Goal: Check status: Check status

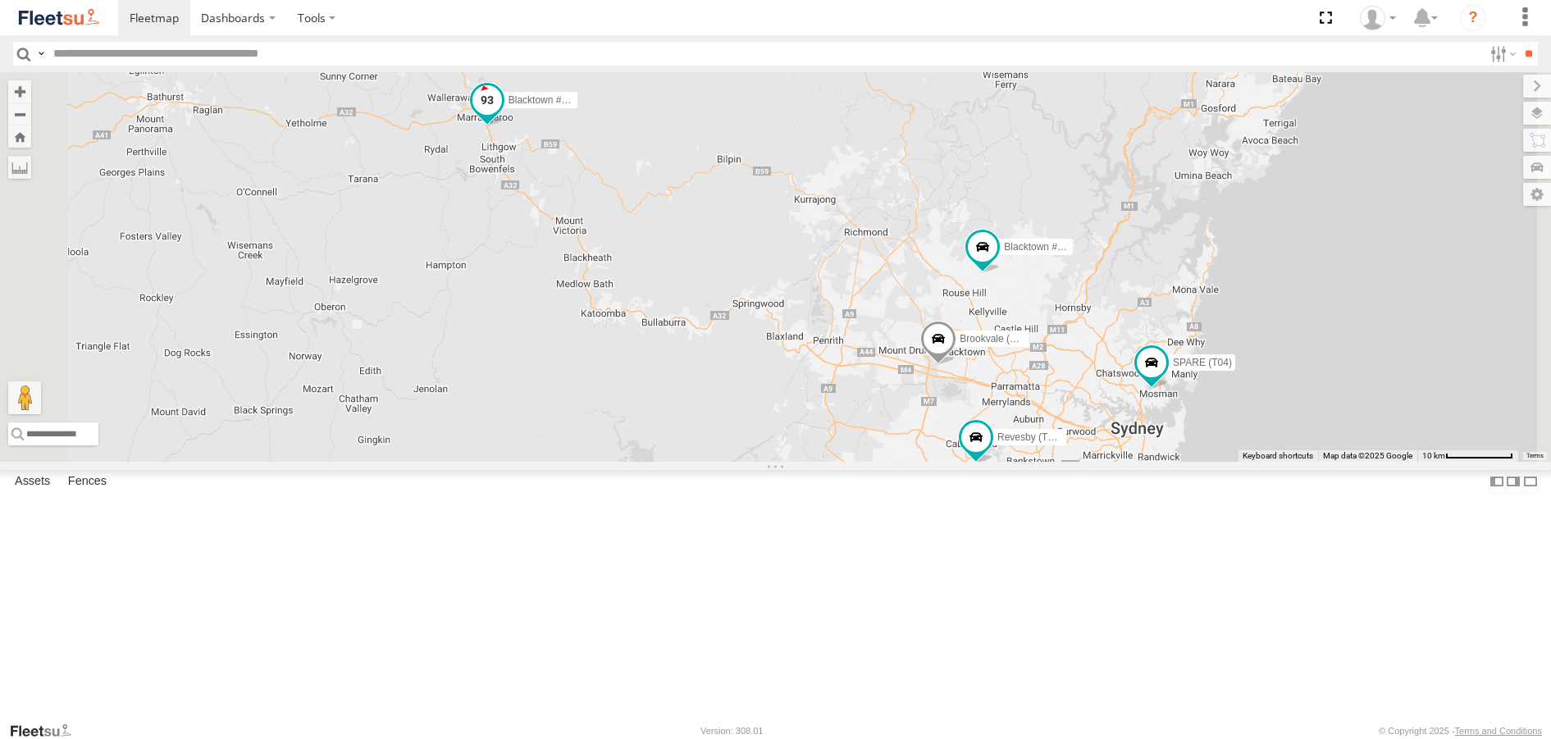
click at [501, 115] on span at bounding box center [487, 100] width 30 height 30
click at [460, 107] on label at bounding box center [444, 101] width 32 height 11
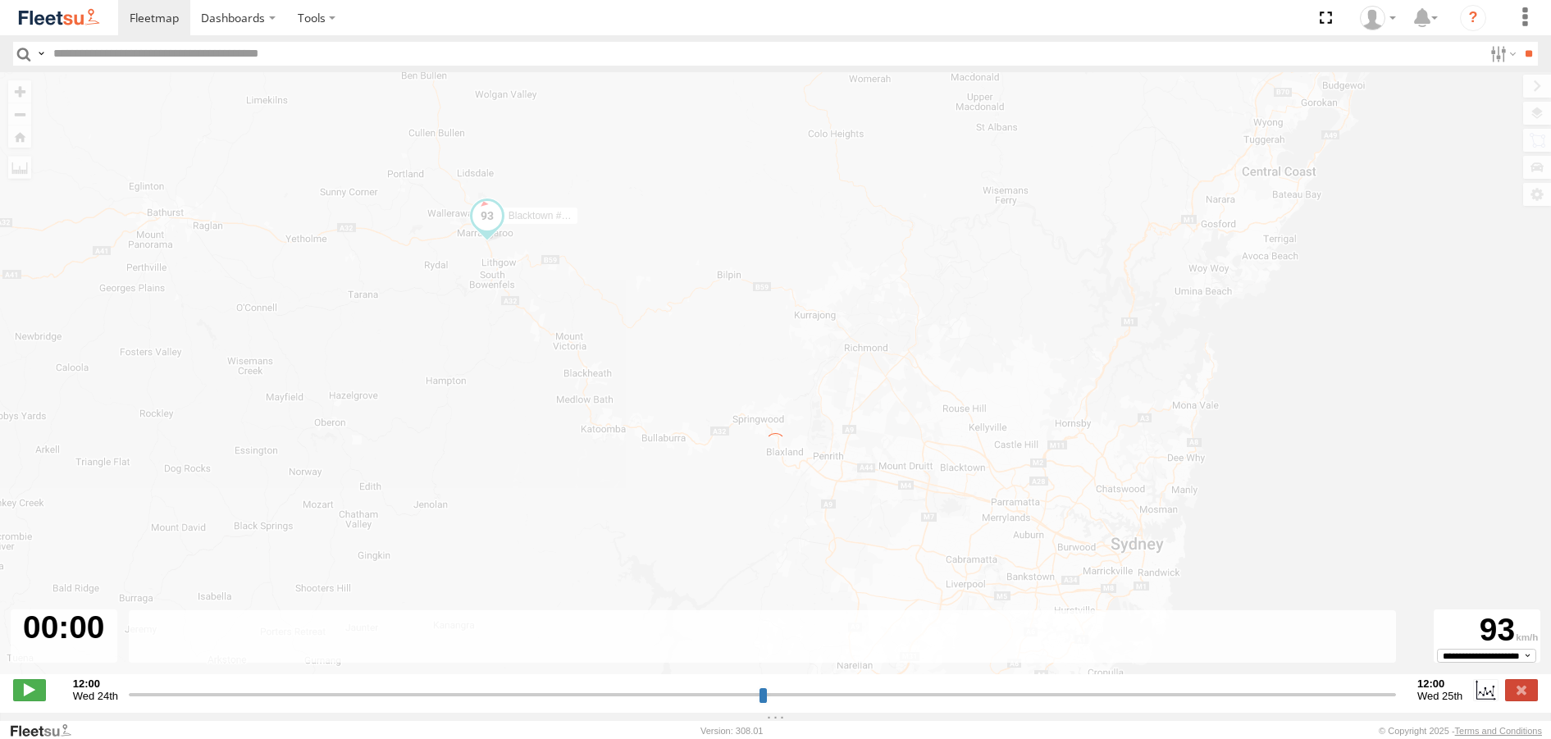
type input "**********"
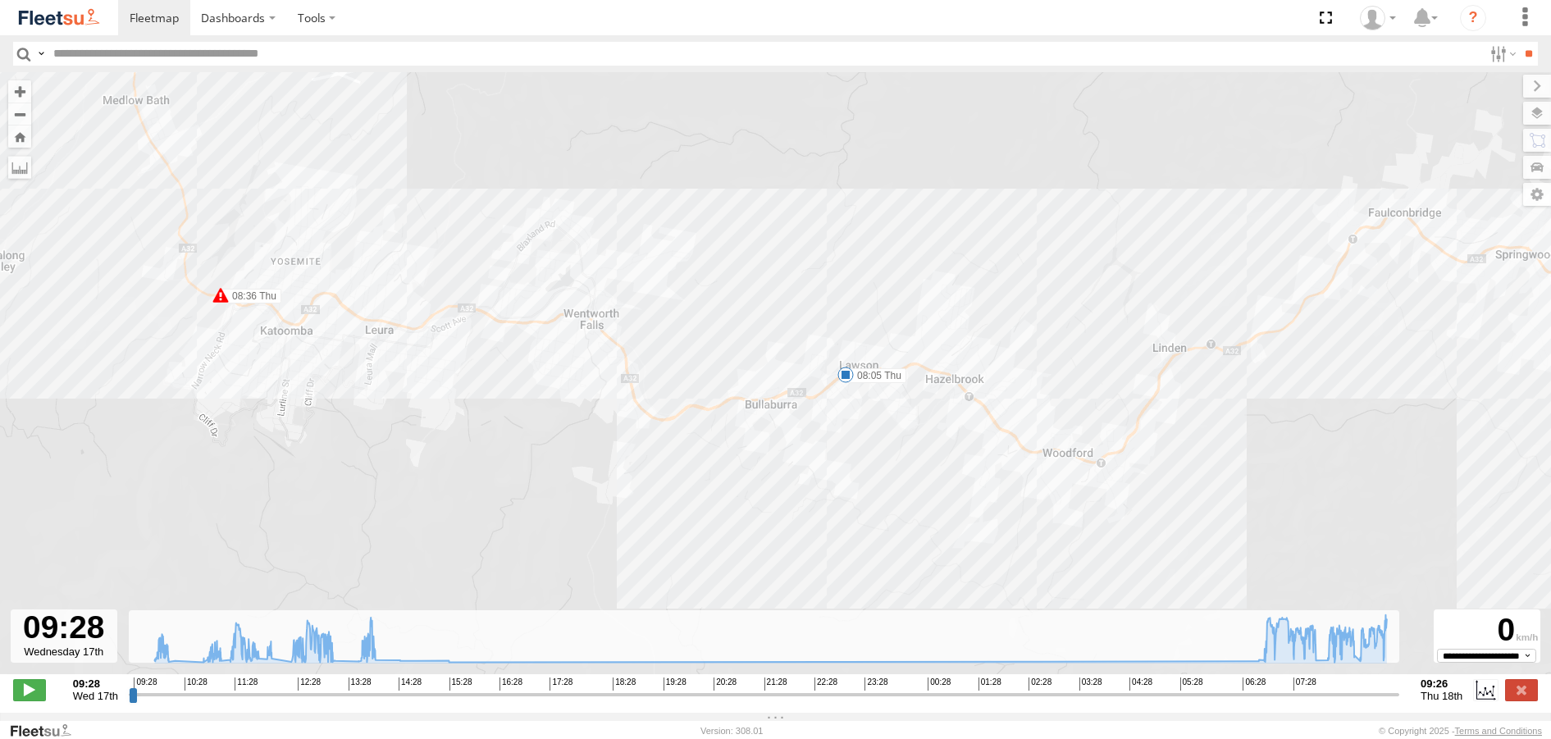
drag, startPoint x: 393, startPoint y: 219, endPoint x: 568, endPoint y: 384, distance: 240.3
click at [568, 384] on div "Blacktown #1 (T09 - Brian) 09:57 Wed 11:40 Wed 11:59 Wed 12:31 Wed 12:32 Wed 13…" at bounding box center [775, 381] width 1551 height 619
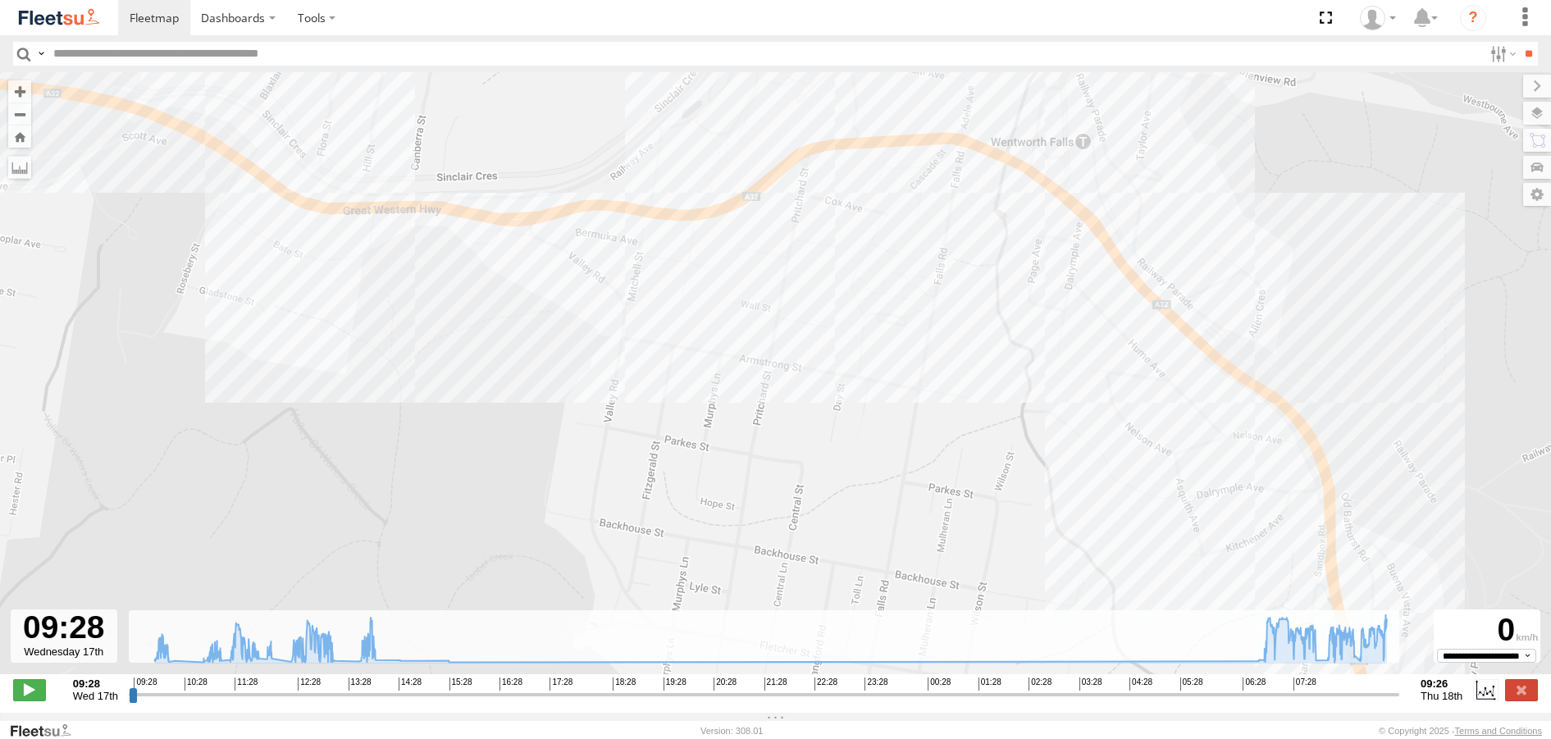
drag, startPoint x: 262, startPoint y: 166, endPoint x: 409, endPoint y: 372, distance: 253.4
click at [413, 375] on div "Blacktown #1 (T09 - Brian) 09:57 Wed 11:40 Wed 11:59 Wed 12:31 Wed 12:32 Wed 13…" at bounding box center [775, 381] width 1551 height 619
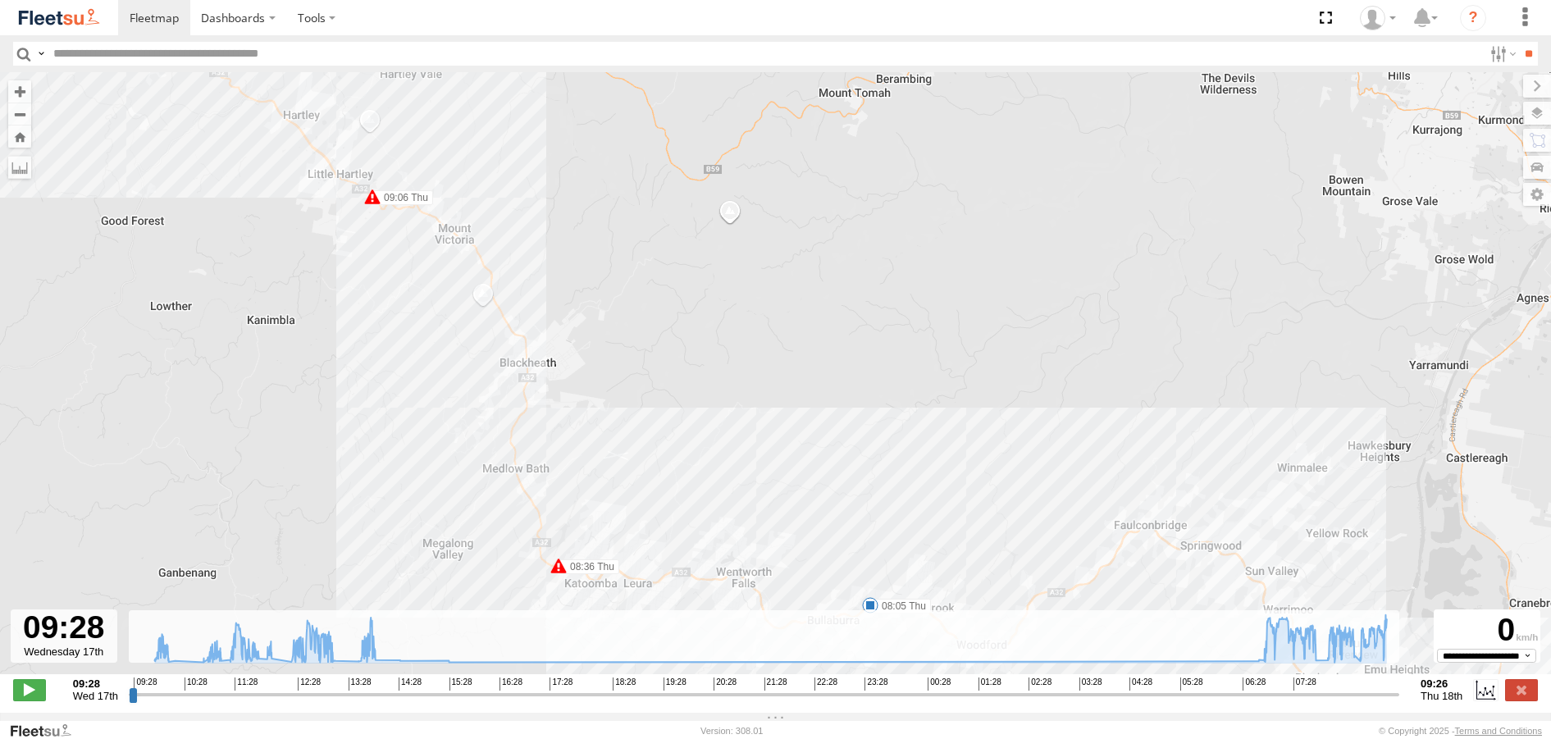
drag, startPoint x: 427, startPoint y: 170, endPoint x: 472, endPoint y: 348, distance: 183.5
click at [472, 348] on div "Blacktown #1 (T09 - Brian) 09:57 Wed 11:40 Wed 11:59 Wed 12:31 Wed 12:32 Wed 13…" at bounding box center [775, 381] width 1551 height 619
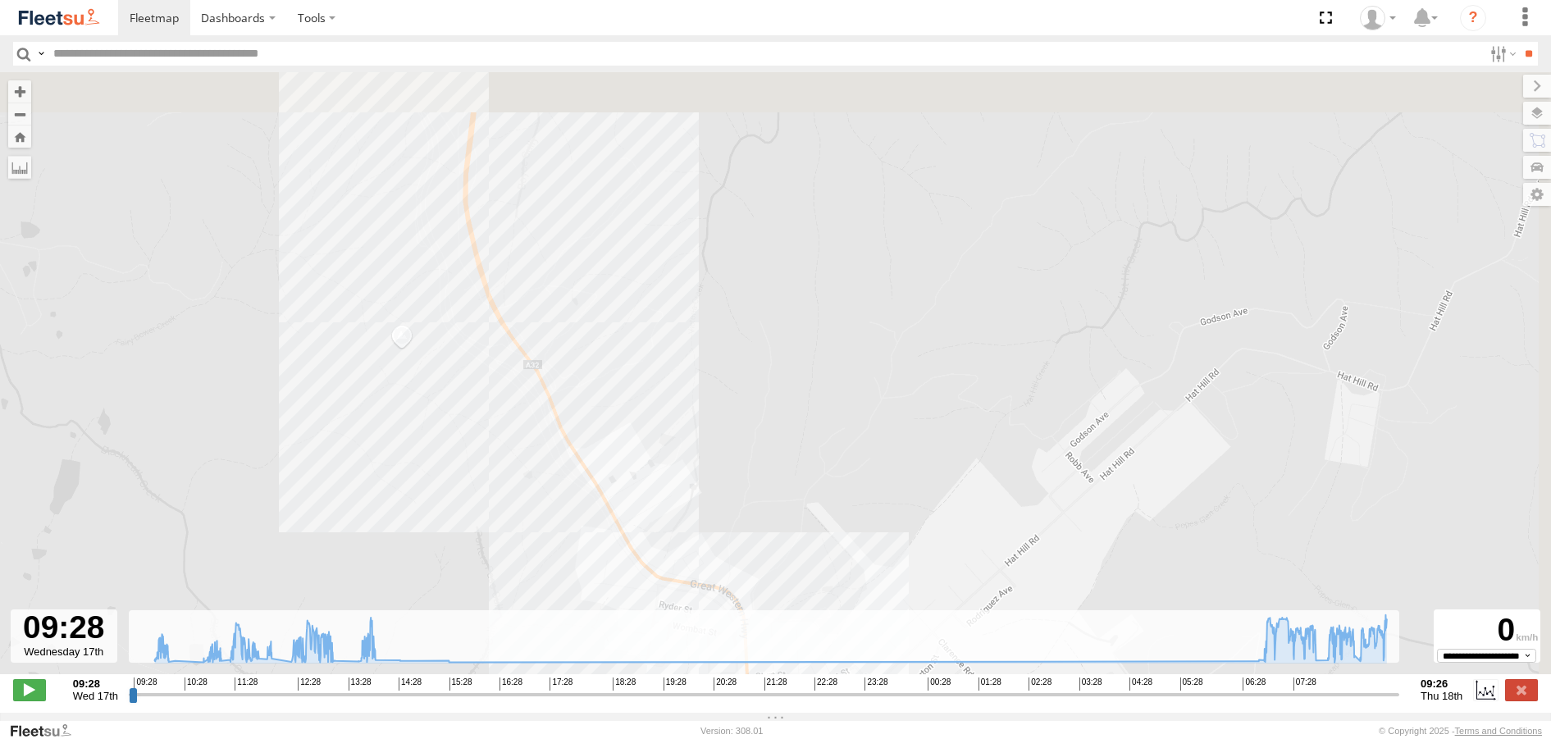
drag, startPoint x: 587, startPoint y: 176, endPoint x: 511, endPoint y: 418, distance: 254.3
click at [511, 418] on div "Blacktown #1 (T09 - Brian) 09:57 Wed 11:40 Wed 11:59 Wed 12:31 Wed 12:32 Wed 13…" at bounding box center [775, 381] width 1551 height 619
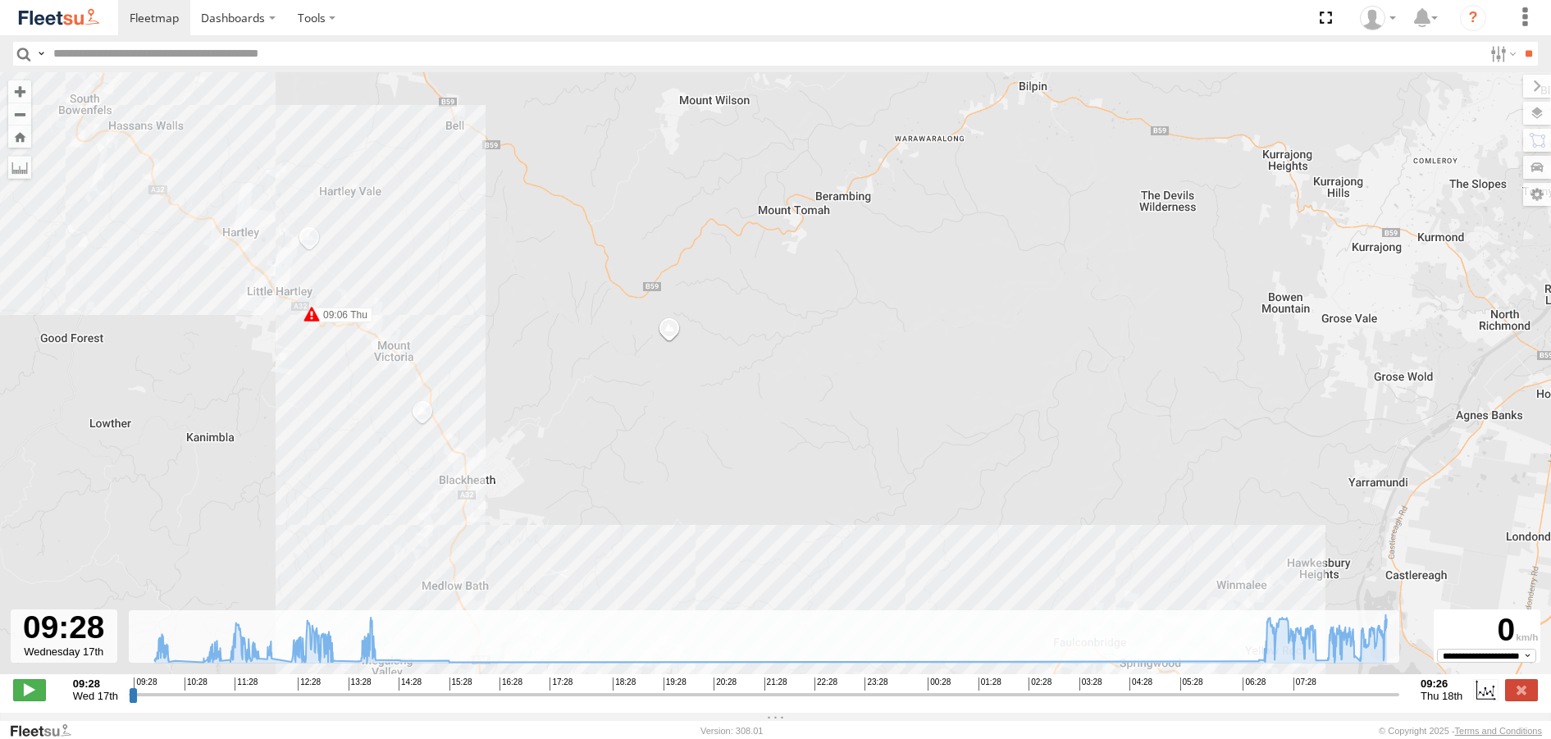
click at [315, 318] on span at bounding box center [312, 314] width 16 height 16
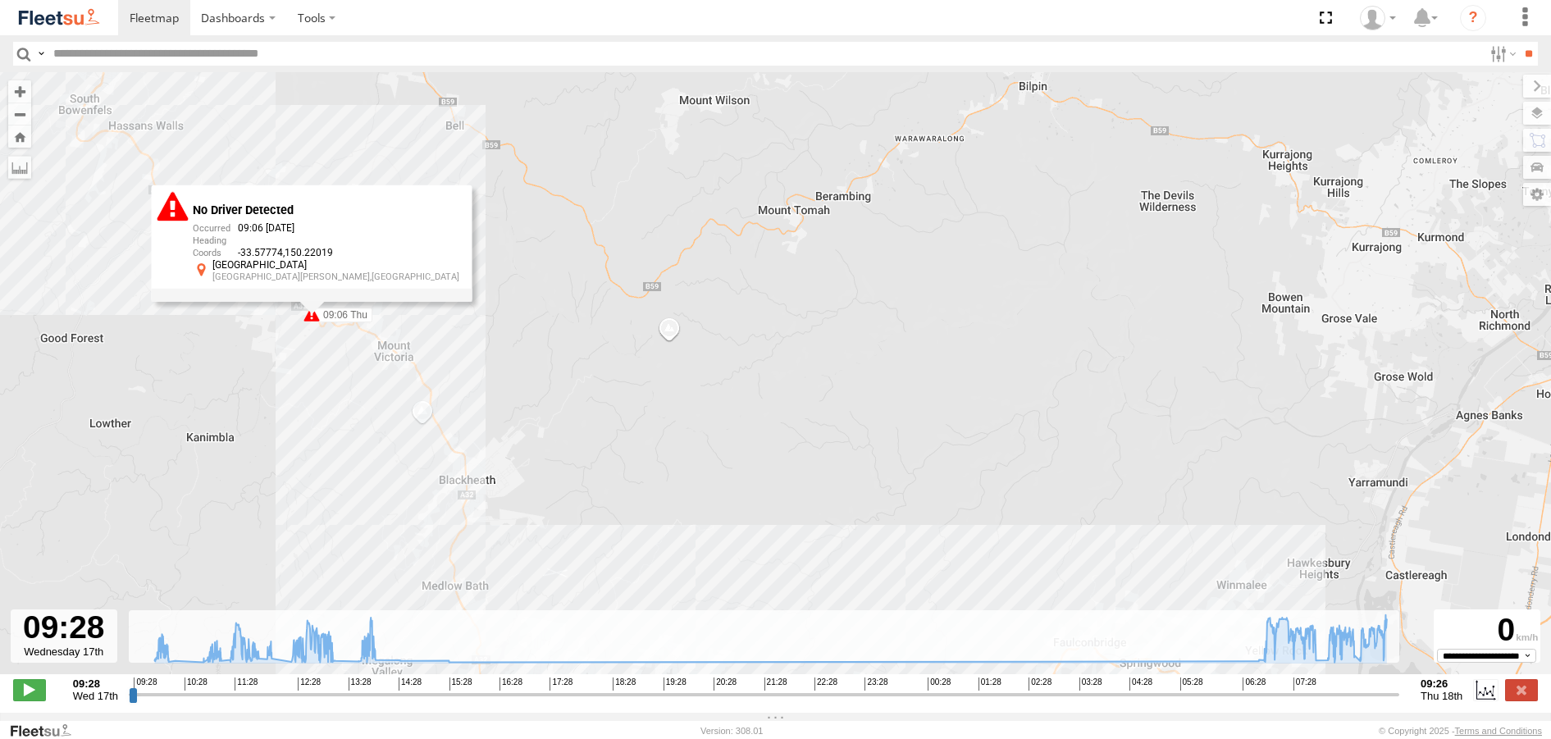
click at [270, 405] on div "Blacktown #1 (T09 - Brian) 09:57 Wed 11:40 Wed 11:59 Wed 12:31 Wed 12:32 Wed 13…" at bounding box center [775, 381] width 1551 height 619
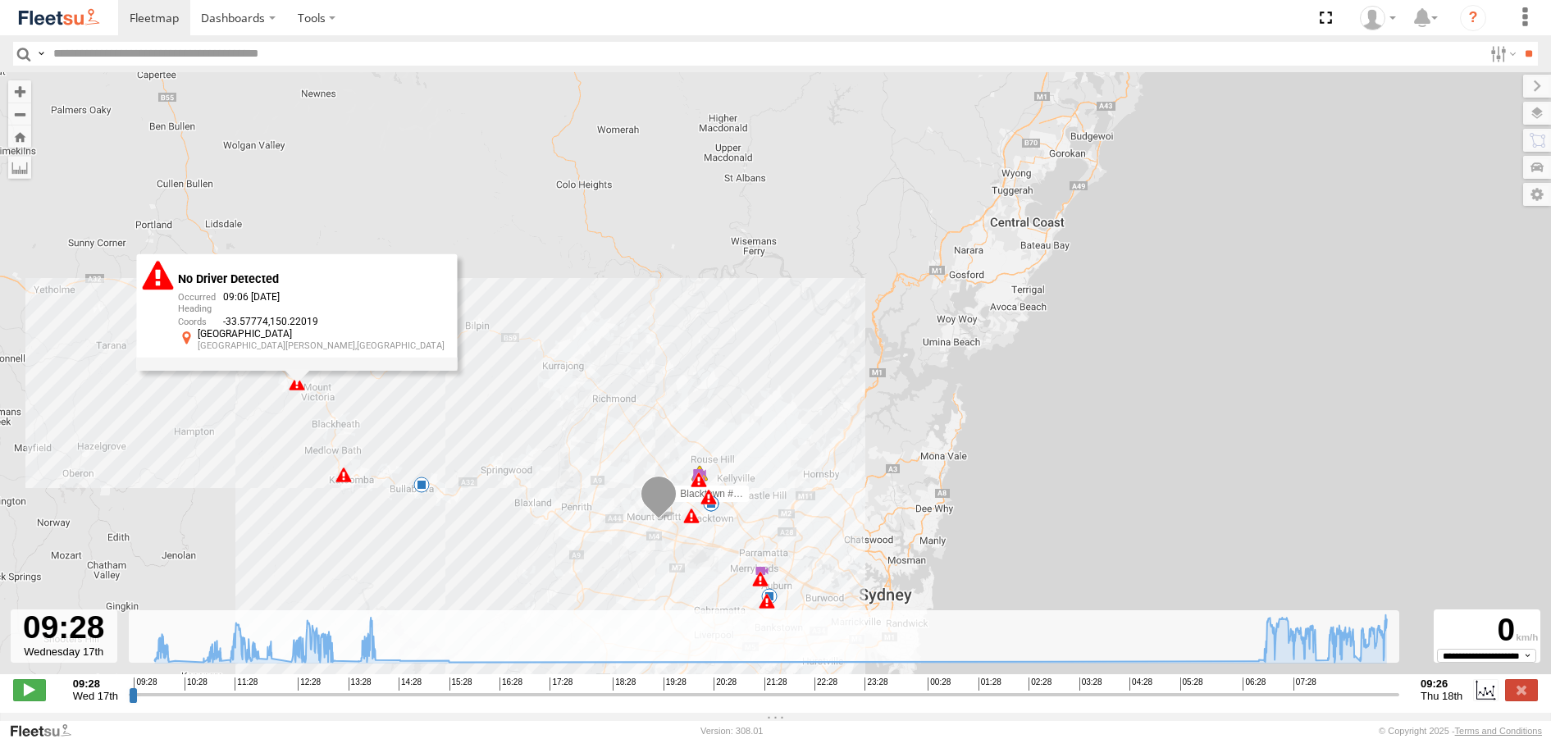
click at [263, 464] on div "Blacktown #1 (T09 - Brian) 09:57 Wed 11:40 Wed 11:59 Wed 12:31 Wed 12:32 Wed 13…" at bounding box center [775, 381] width 1551 height 619
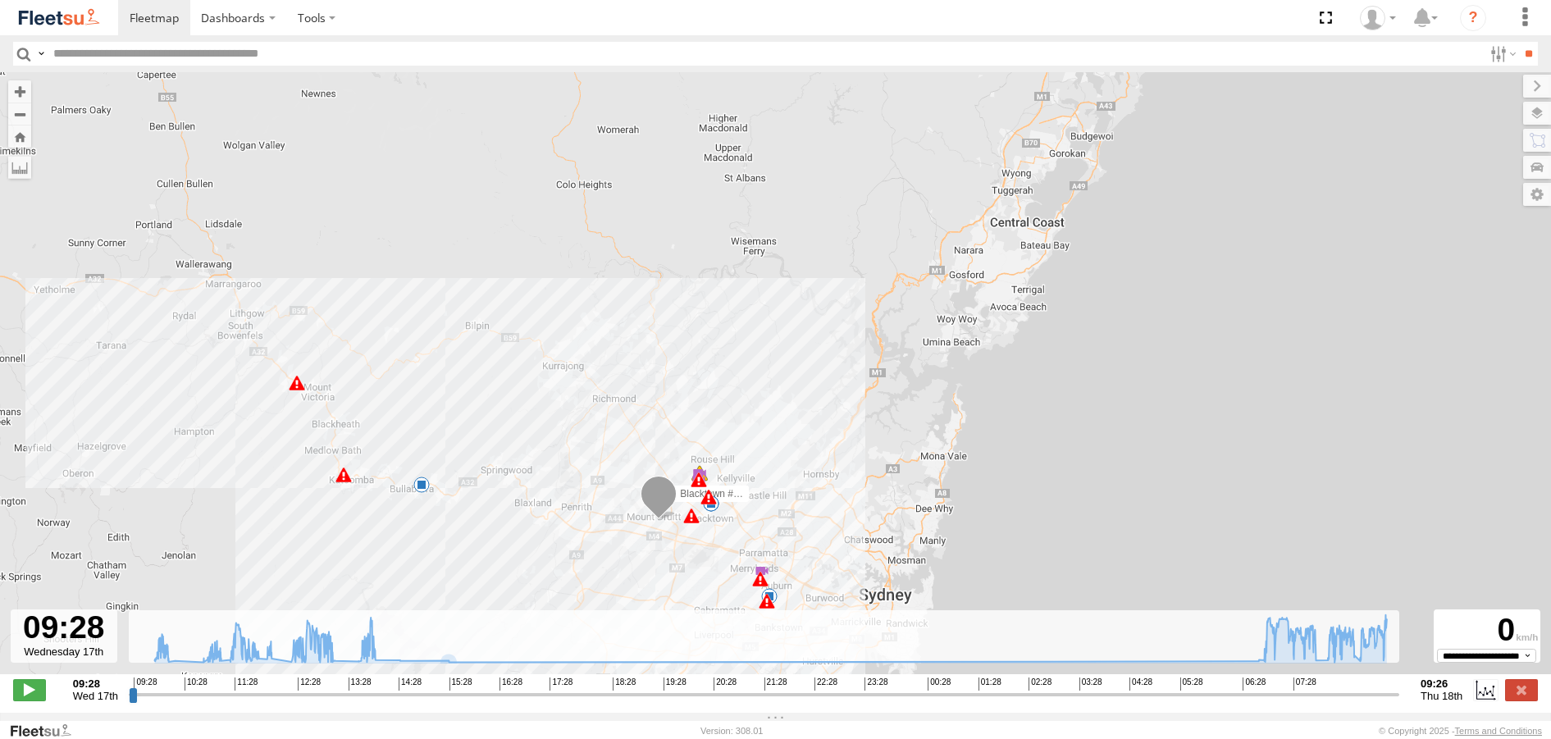
click at [1077, 385] on div "Blacktown #1 (T09 - Brian) 09:57 Wed 11:40 Wed 11:59 Wed 12:31 Wed 12:32 Wed 13…" at bounding box center [775, 381] width 1551 height 619
